Goal: Information Seeking & Learning: Learn about a topic

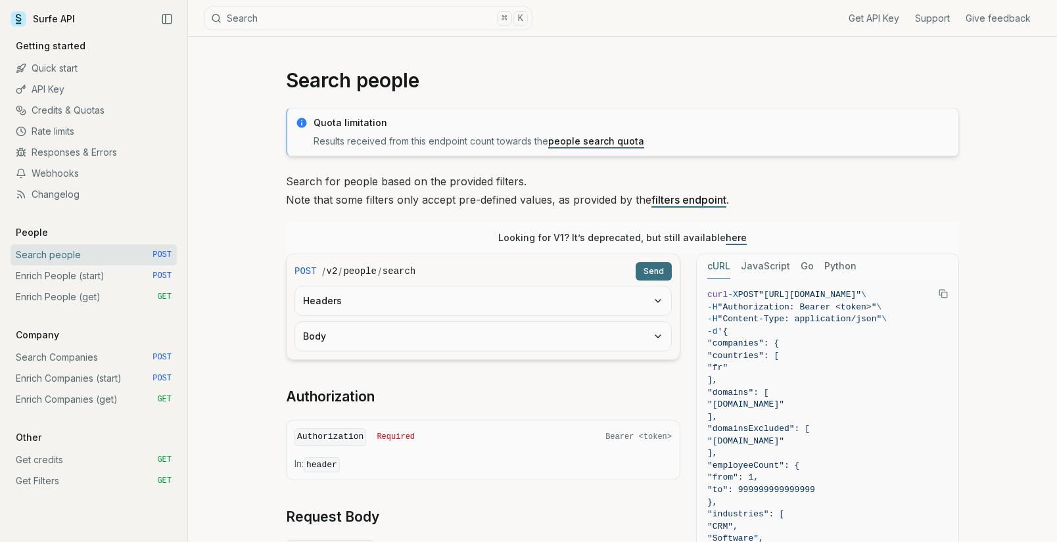
click at [68, 277] on link "Enrich People (start) POST" at bounding box center [94, 276] width 166 height 21
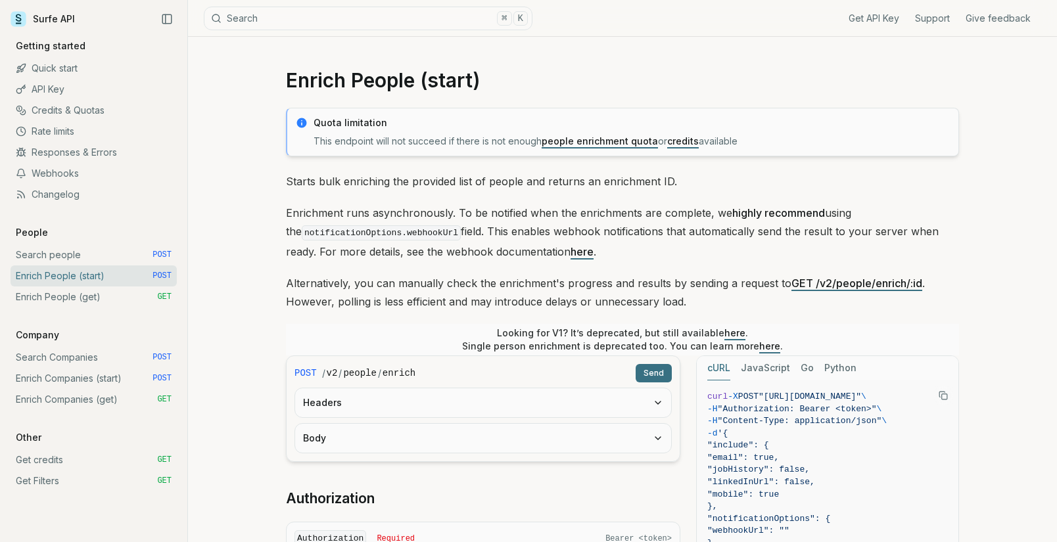
click at [62, 295] on link "Enrich People (get) GET" at bounding box center [94, 297] width 166 height 21
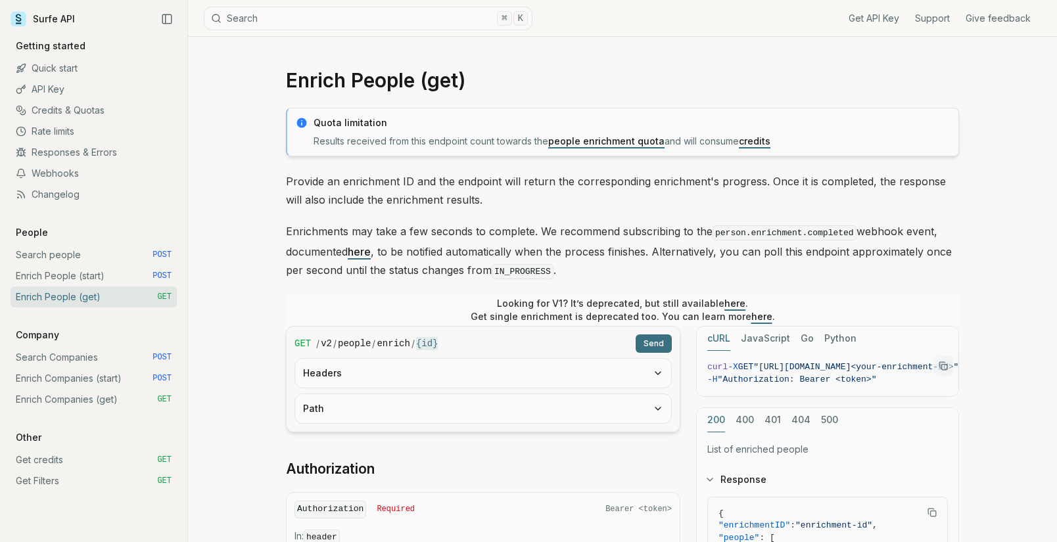
click at [37, 355] on link "Search Companies POST" at bounding box center [94, 357] width 166 height 21
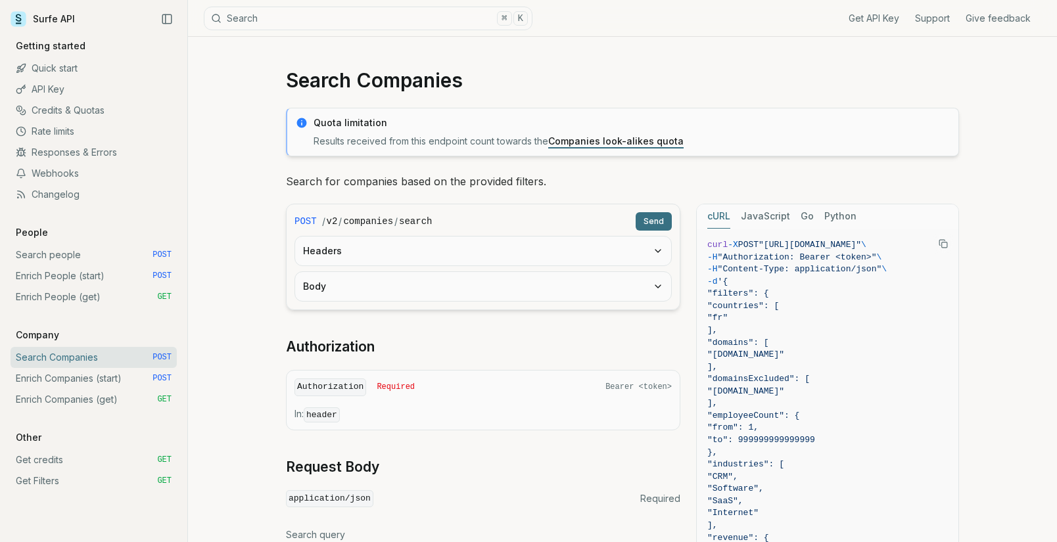
click at [57, 459] on link "Get credits GET" at bounding box center [94, 460] width 166 height 21
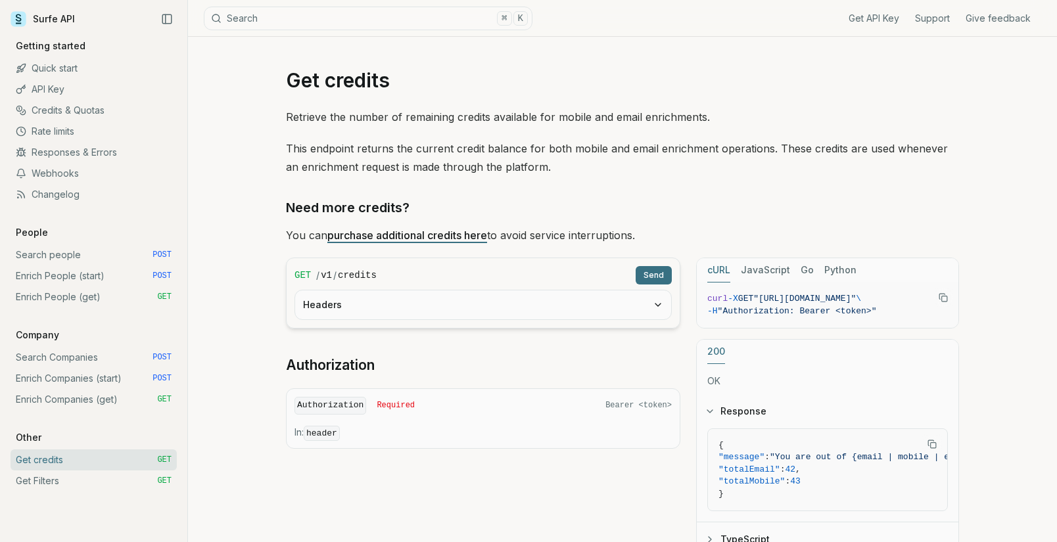
click at [48, 477] on link "Get Filters GET" at bounding box center [94, 481] width 166 height 21
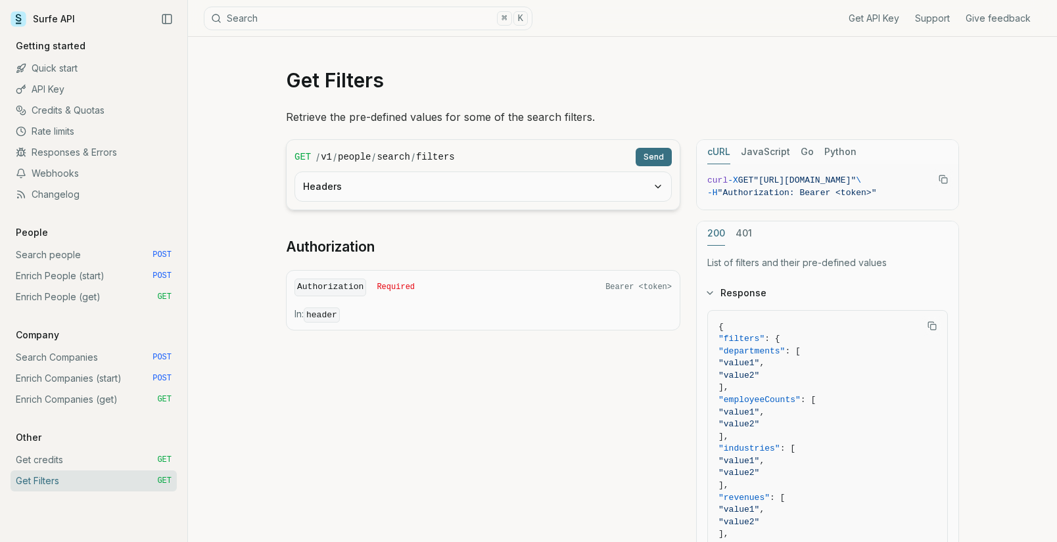
click at [47, 89] on link "API Key" at bounding box center [94, 89] width 166 height 21
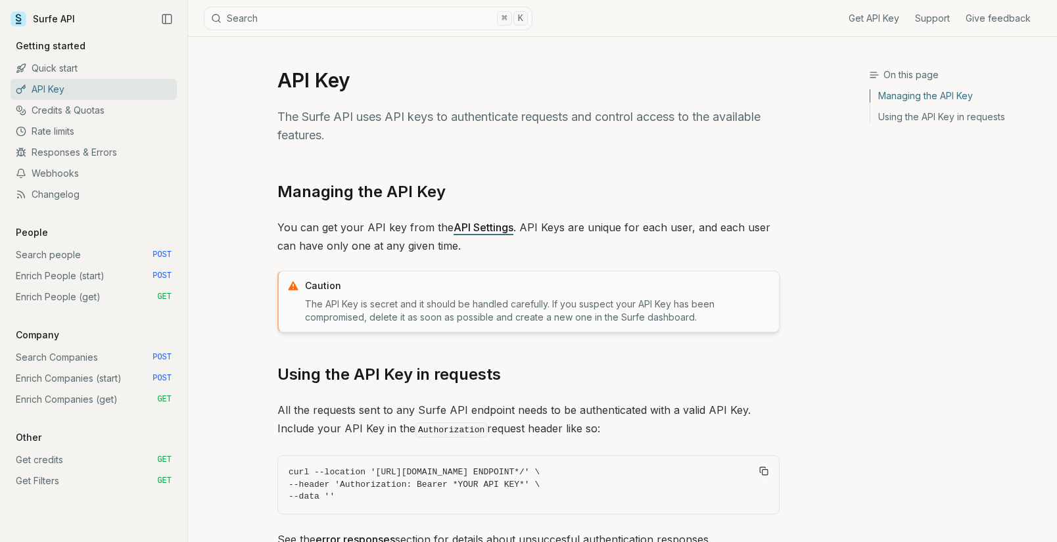
click at [51, 66] on link "Quick start" at bounding box center [94, 68] width 166 height 21
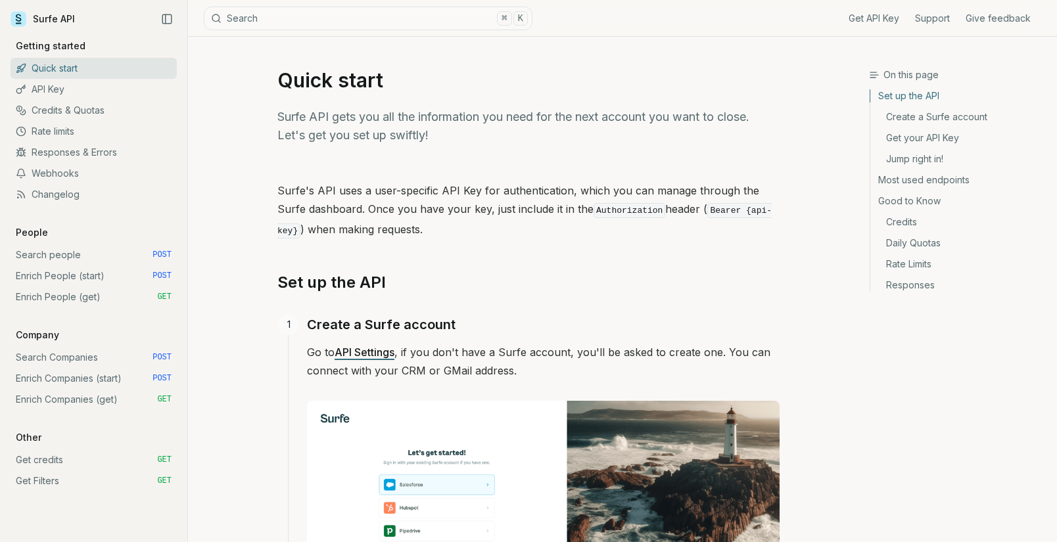
click at [47, 109] on link "Credits & Quotas" at bounding box center [94, 110] width 166 height 21
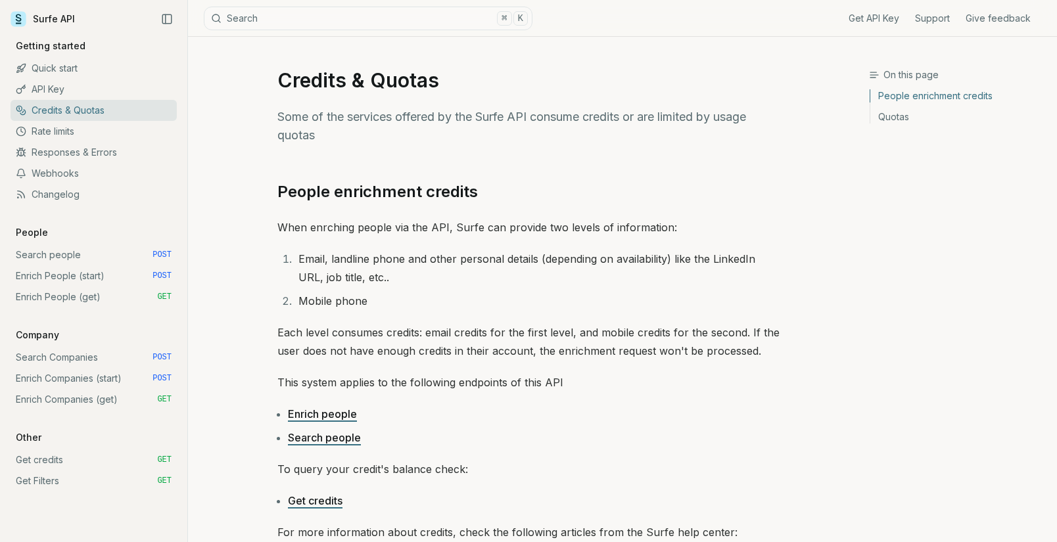
click at [47, 130] on link "Rate limits" at bounding box center [94, 131] width 166 height 21
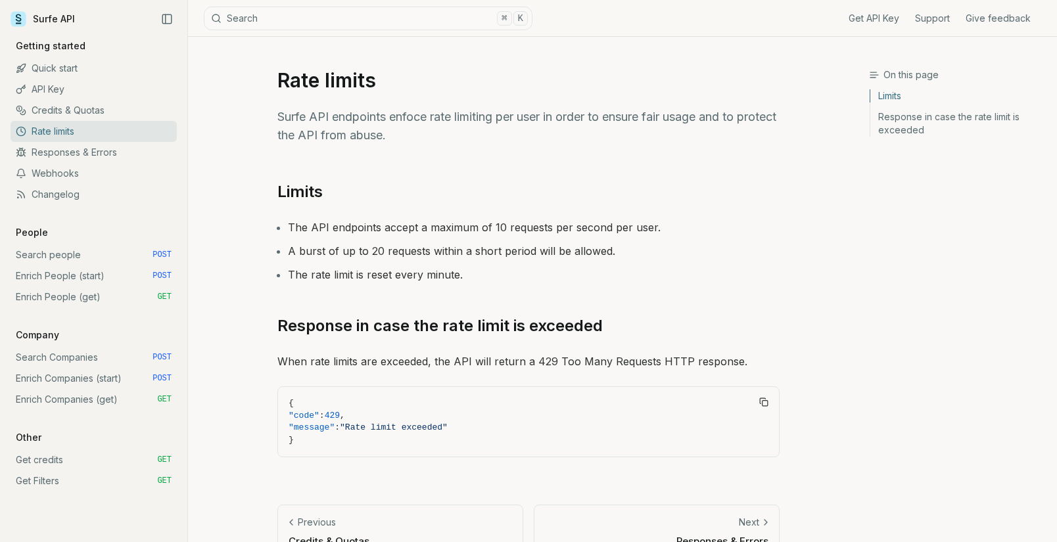
click at [588, 93] on article "Rate limits Surfe API endpoints enfoce rate limiting per user in order to ensur…" at bounding box center [528, 306] width 565 height 539
click at [883, 20] on link "Get API Key" at bounding box center [874, 18] width 51 height 13
